Goal: Task Accomplishment & Management: Use online tool/utility

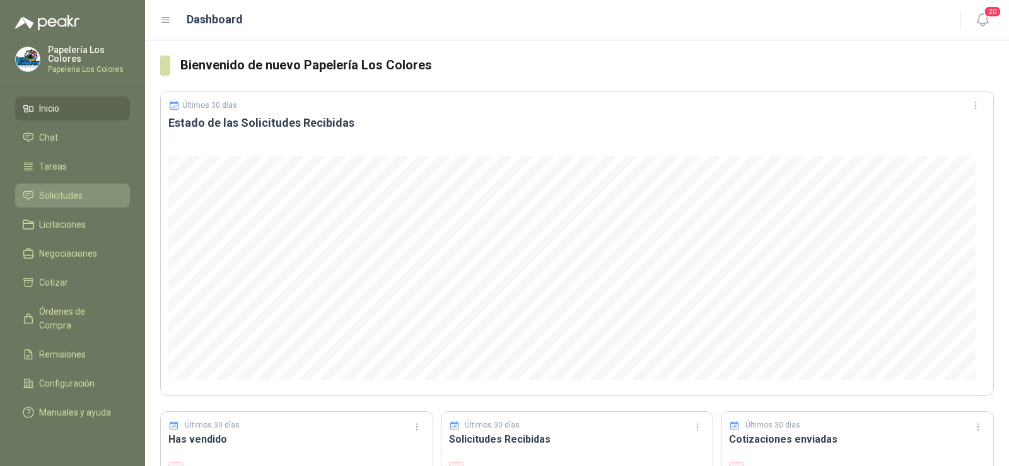
click at [61, 194] on span "Solicitudes" at bounding box center [61, 196] width 44 height 14
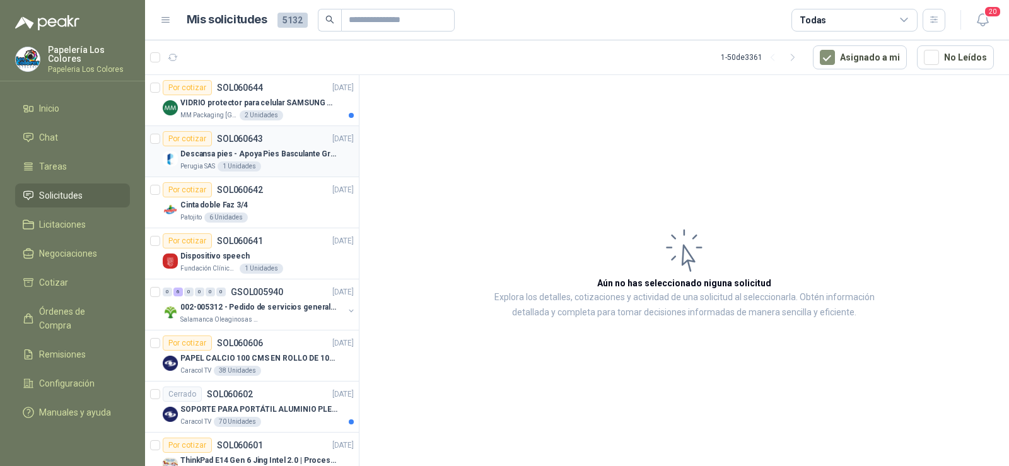
click at [206, 159] on p "Descansa pies - Apoya Pies Basculante Graduable Ergonómico" at bounding box center [258, 154] width 157 height 12
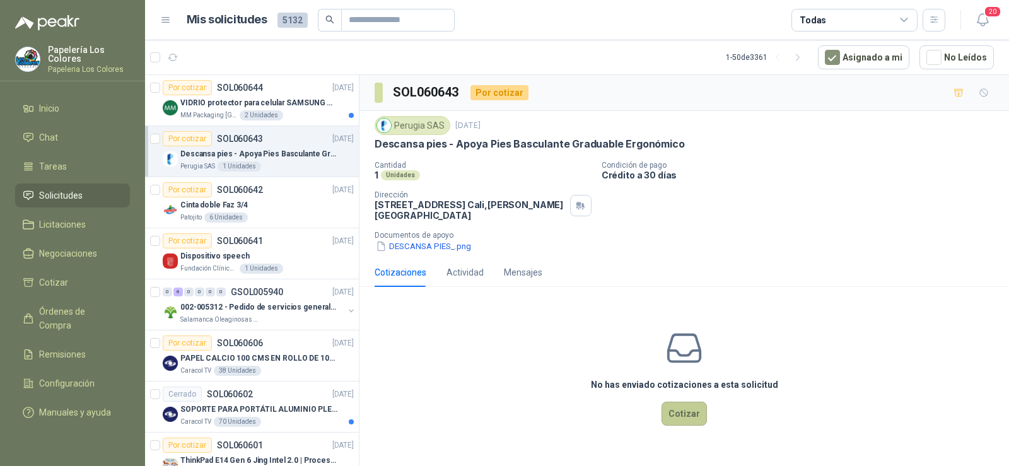
click at [691, 416] on button "Cotizar" at bounding box center [684, 414] width 45 height 24
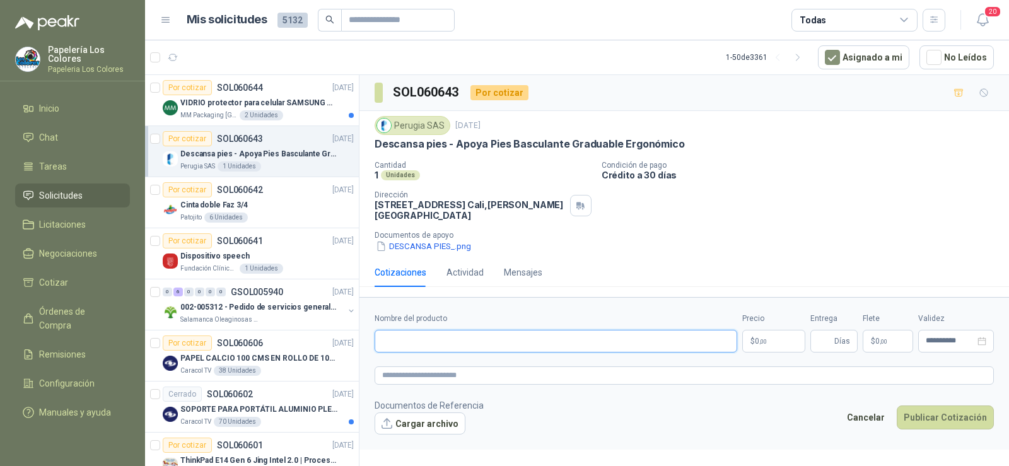
click at [432, 338] on input "Nombre del producto" at bounding box center [556, 341] width 363 height 23
click at [396, 342] on input "Nombre del producto" at bounding box center [556, 341] width 363 height 23
paste input "*"
type input "**********"
click at [830, 341] on input "Entrega" at bounding box center [825, 341] width 14 height 21
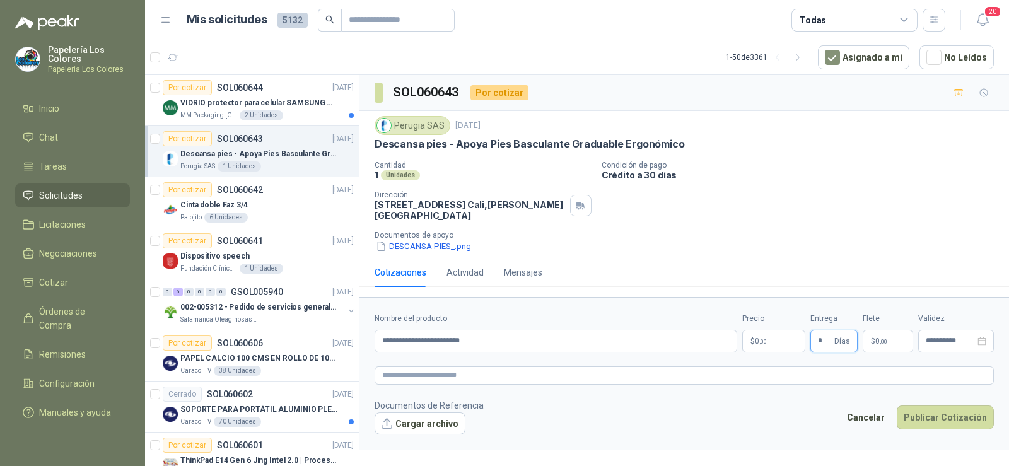
type input "*"
click at [893, 344] on p "$ 0 ,00" at bounding box center [888, 341] width 50 height 23
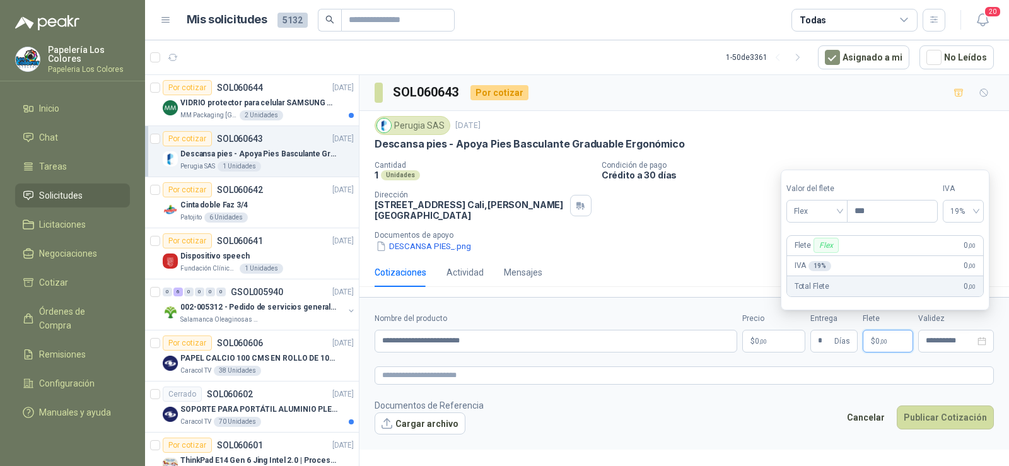
click at [775, 341] on p "$ 0 ,00" at bounding box center [774, 341] width 63 height 23
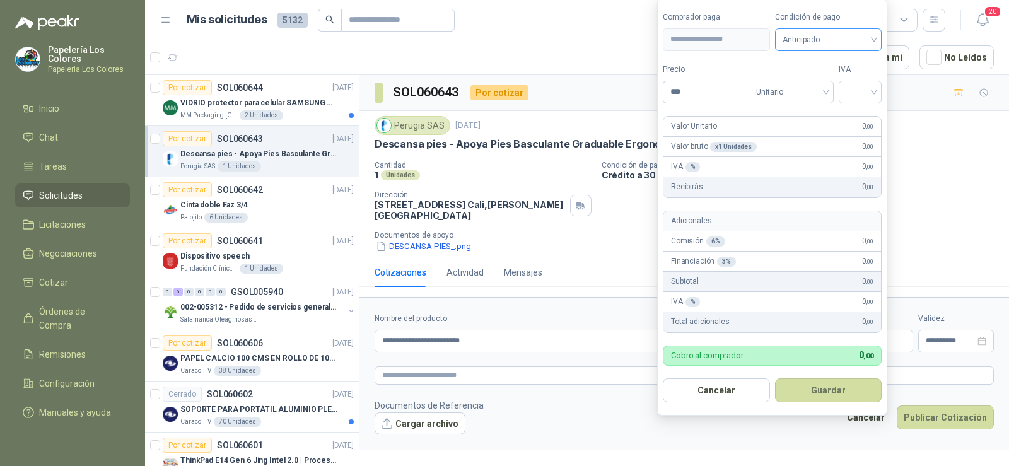
click at [810, 35] on span "Anticipado" at bounding box center [829, 39] width 92 height 19
click at [823, 79] on div "Crédito a 30 días" at bounding box center [831, 86] width 88 height 14
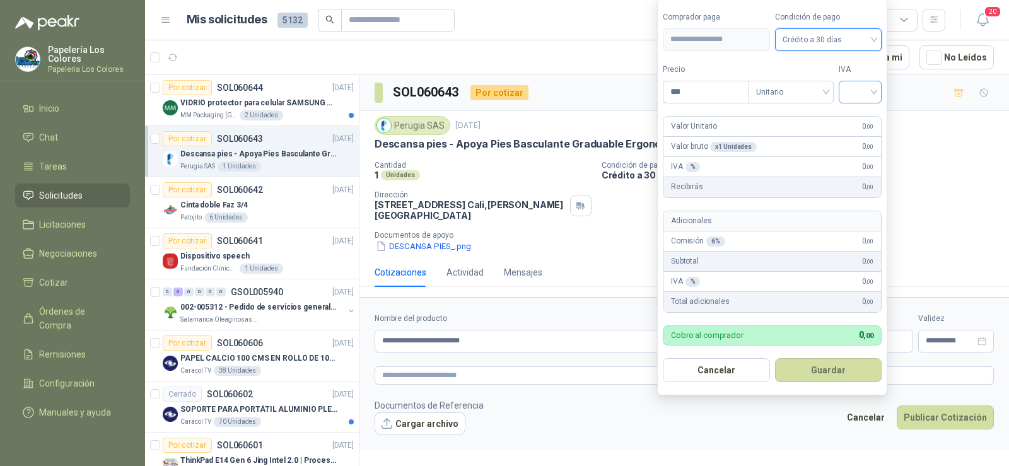
click at [868, 97] on input "search" at bounding box center [861, 90] width 28 height 19
click at [871, 113] on div "19%" at bounding box center [863, 118] width 23 height 14
drag, startPoint x: 673, startPoint y: 91, endPoint x: 622, endPoint y: 91, distance: 50.5
click at [622, 91] on body "Papelería Los Colores Papeleria Los Colores Inicio Chat Tareas Solicitudes Lici…" at bounding box center [504, 233] width 1009 height 466
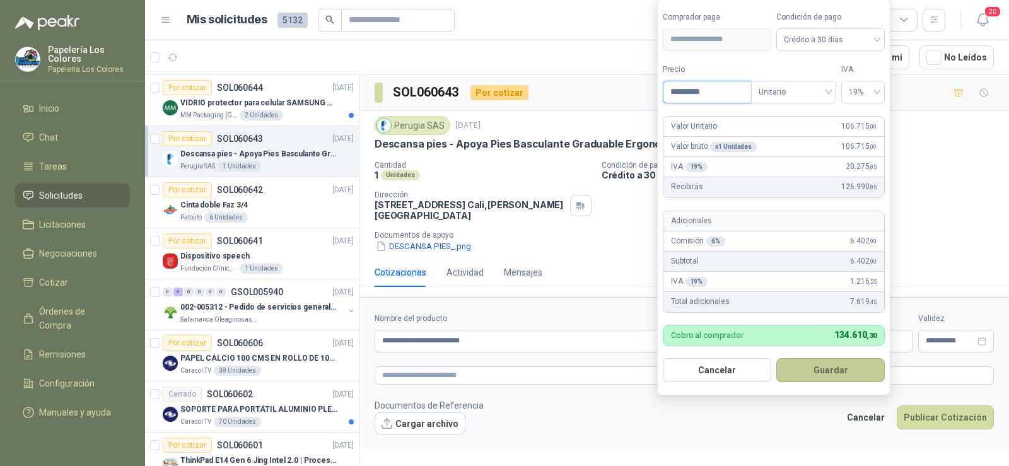
type input "*********"
click at [816, 375] on button "Guardar" at bounding box center [831, 370] width 109 height 24
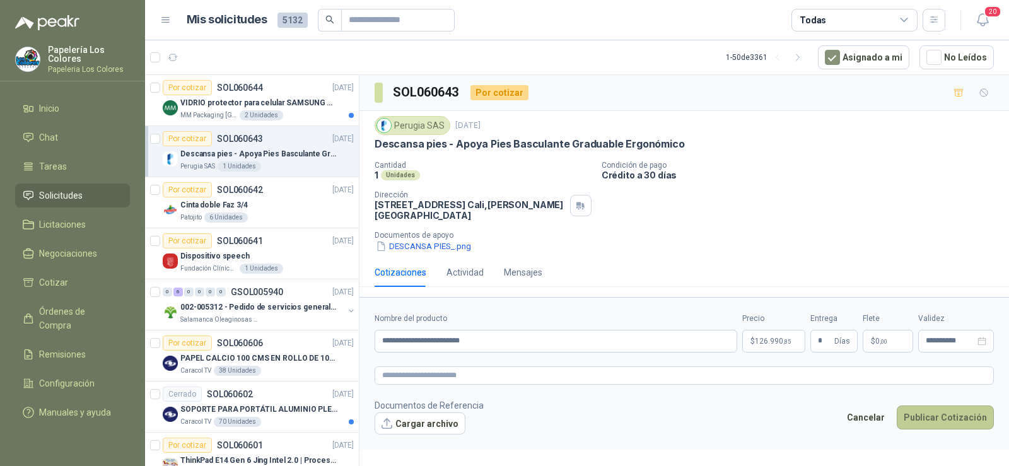
click at [958, 422] on button "Publicar Cotización" at bounding box center [945, 418] width 97 height 24
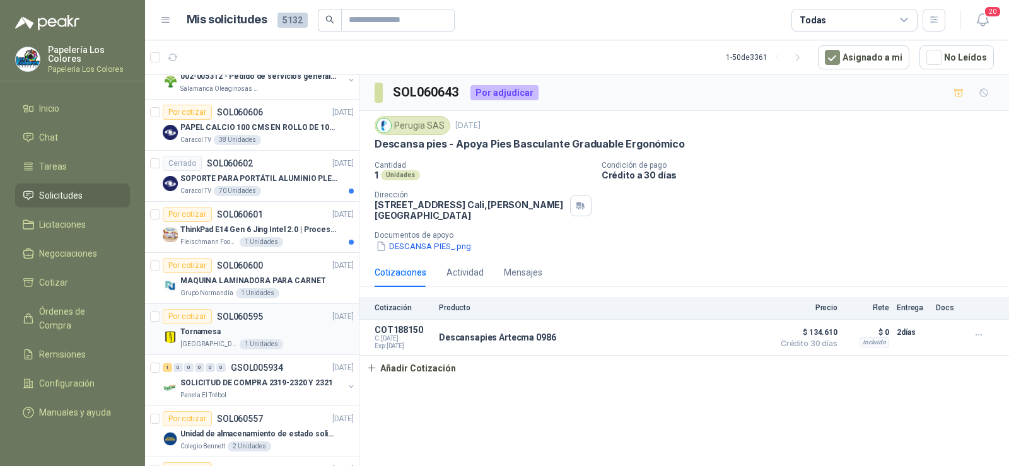
scroll to position [252, 0]
